Goal: Information Seeking & Learning: Learn about a topic

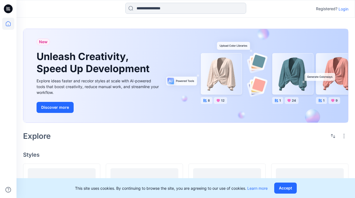
click at [153, 7] on input at bounding box center [185, 8] width 121 height 11
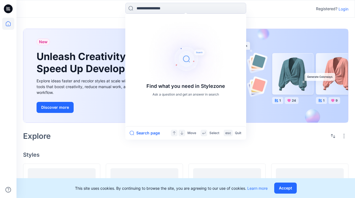
click at [345, 10] on p "Login" at bounding box center [344, 9] width 10 height 6
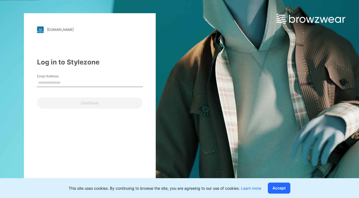
type input "**********"
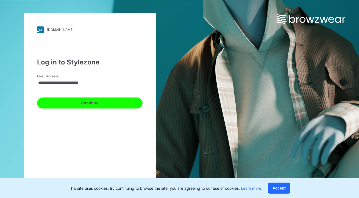
click at [87, 102] on button "Continue" at bounding box center [90, 102] width 106 height 11
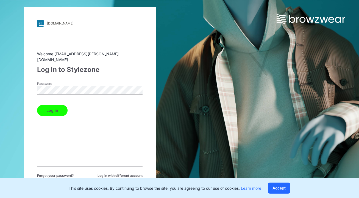
click at [48, 105] on button "Log in" at bounding box center [52, 110] width 31 height 11
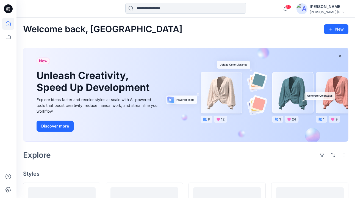
click at [149, 9] on input at bounding box center [185, 8] width 121 height 11
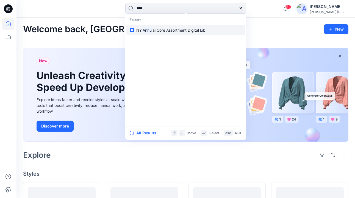
type input "****"
click at [151, 31] on mark "Annu" at bounding box center [147, 30] width 11 height 6
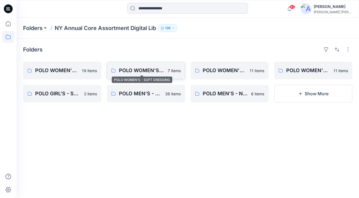
click at [134, 68] on p "POLO WOMEN'S - SOFT DRESSING" at bounding box center [142, 71] width 46 height 8
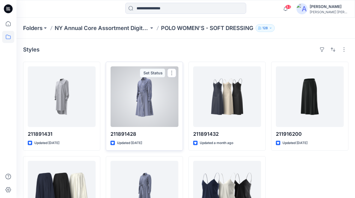
click at [142, 94] on div at bounding box center [145, 96] width 68 height 61
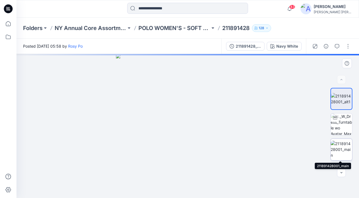
click at [341, 147] on img at bounding box center [341, 149] width 21 height 17
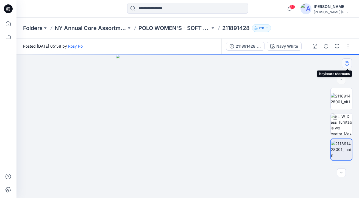
click at [347, 62] on icon "button" at bounding box center [347, 63] width 4 height 4
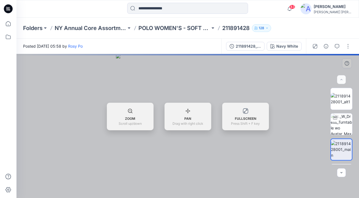
click at [347, 63] on div at bounding box center [188, 126] width 343 height 144
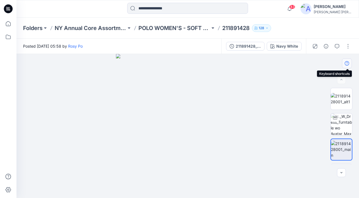
click at [347, 64] on icon "button" at bounding box center [347, 63] width 4 height 4
